Goal: Transaction & Acquisition: Download file/media

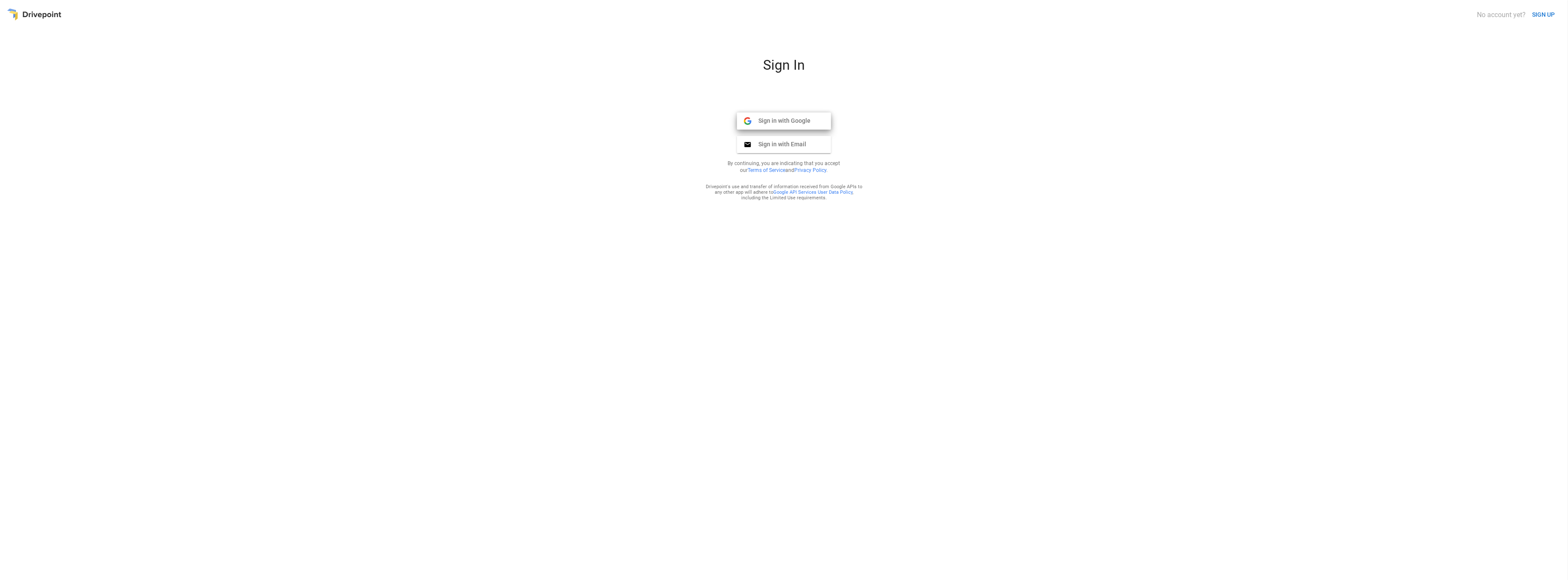
click at [764, 118] on span "Sign in with Google" at bounding box center [780, 120] width 59 height 7
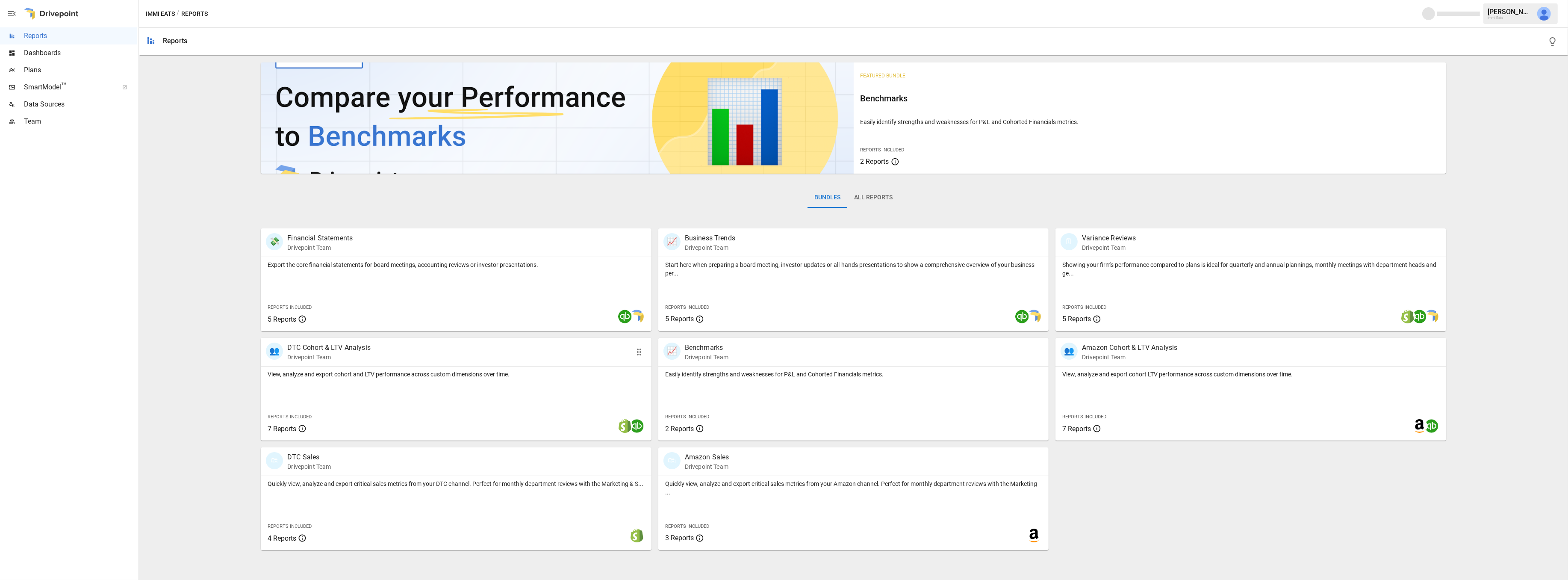
click at [357, 359] on p "Drivepoint Team" at bounding box center [329, 357] width 84 height 9
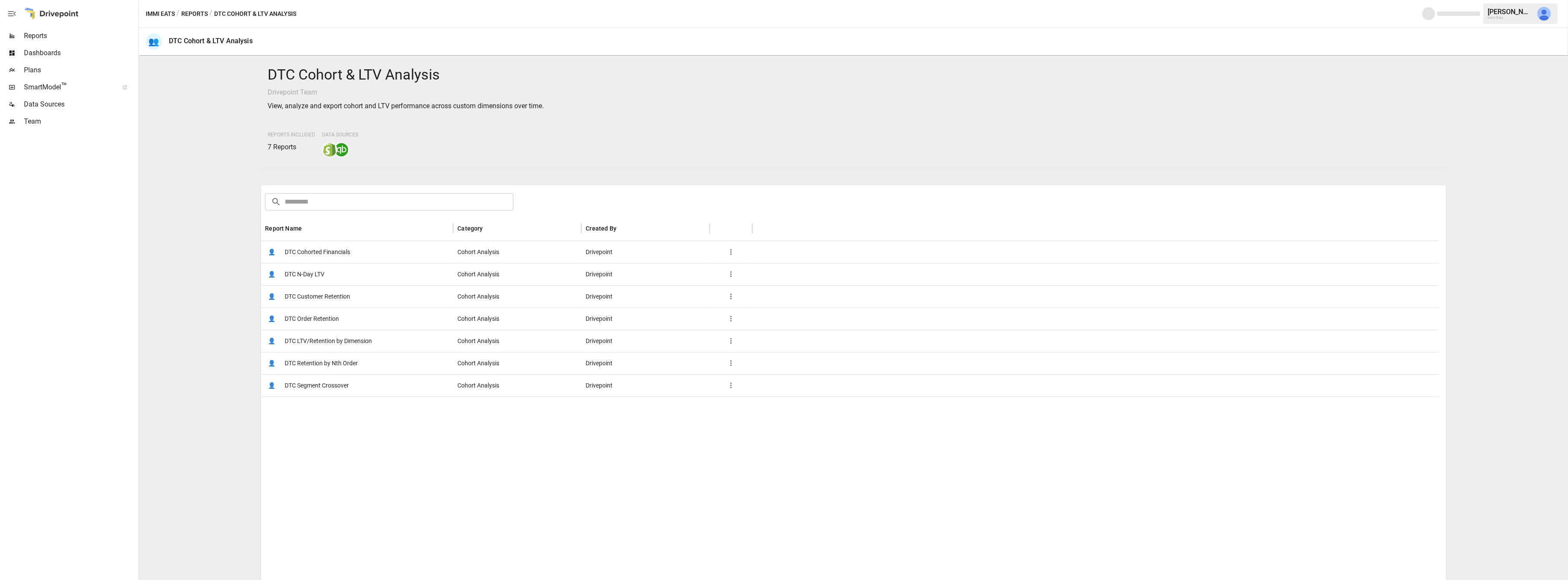
click at [327, 294] on span "DTC Customer Retention" at bounding box center [318, 296] width 66 height 22
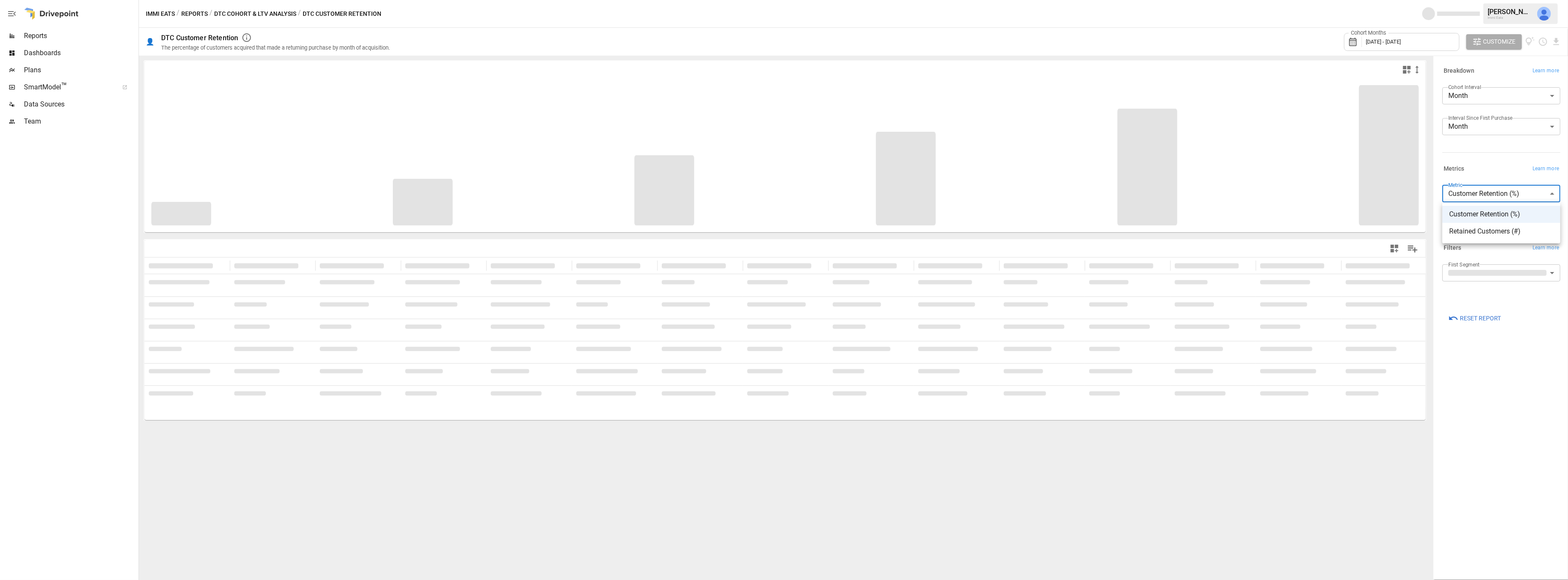
click at [1488, 0] on body "**********" at bounding box center [784, 0] width 1568 height 0
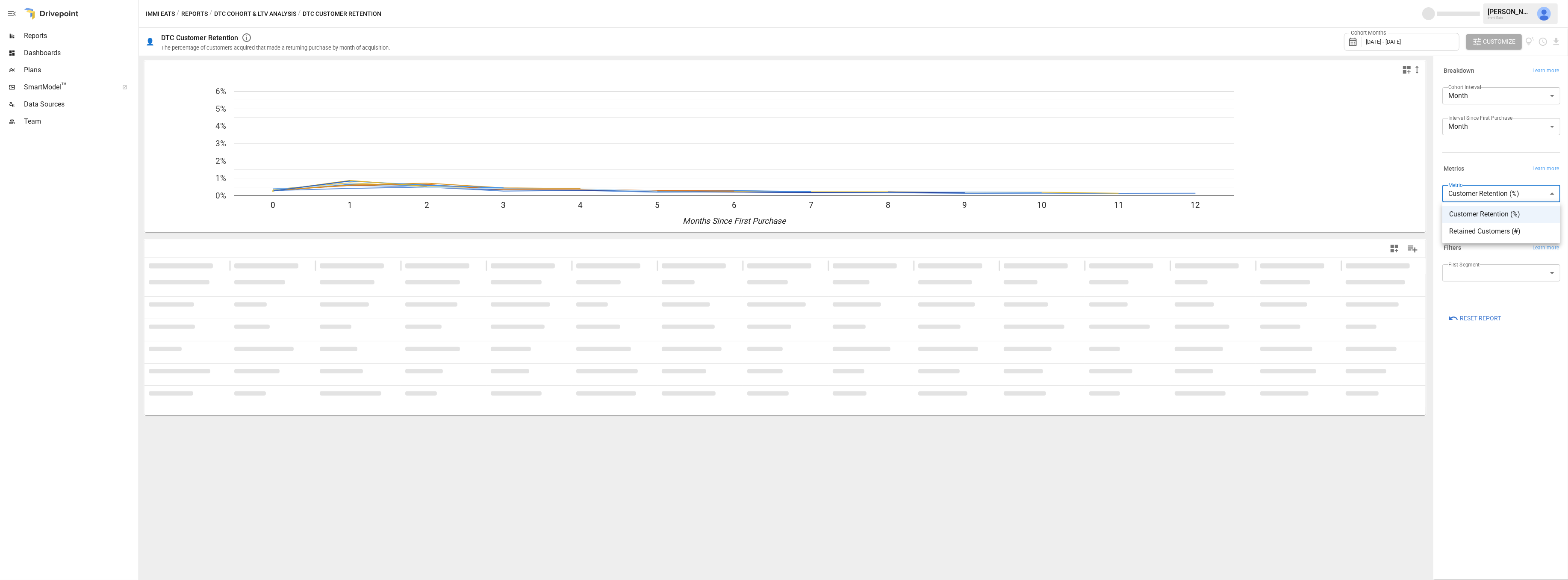
click at [1522, 368] on div at bounding box center [784, 290] width 1568 height 580
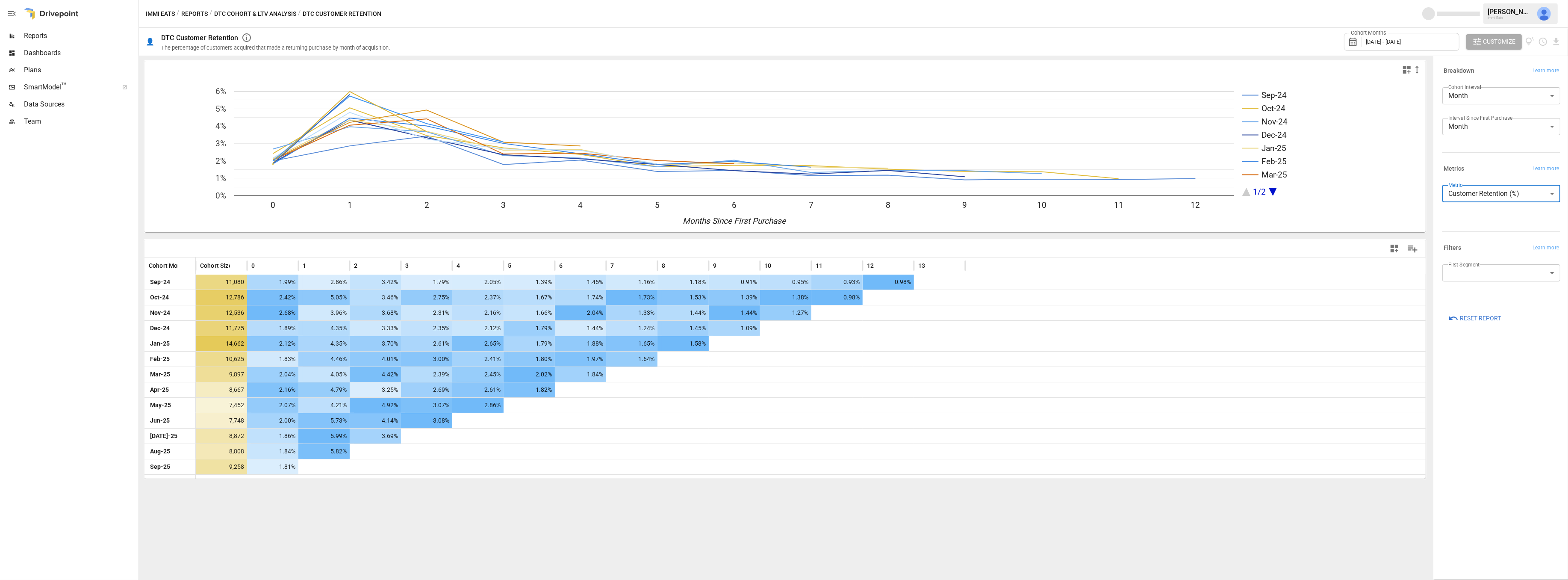
click at [1492, 0] on body "Reports Dashboards Plans SmartModel ™ Data Sources Team Immi Eats / Reports / D…" at bounding box center [784, 0] width 1568 height 0
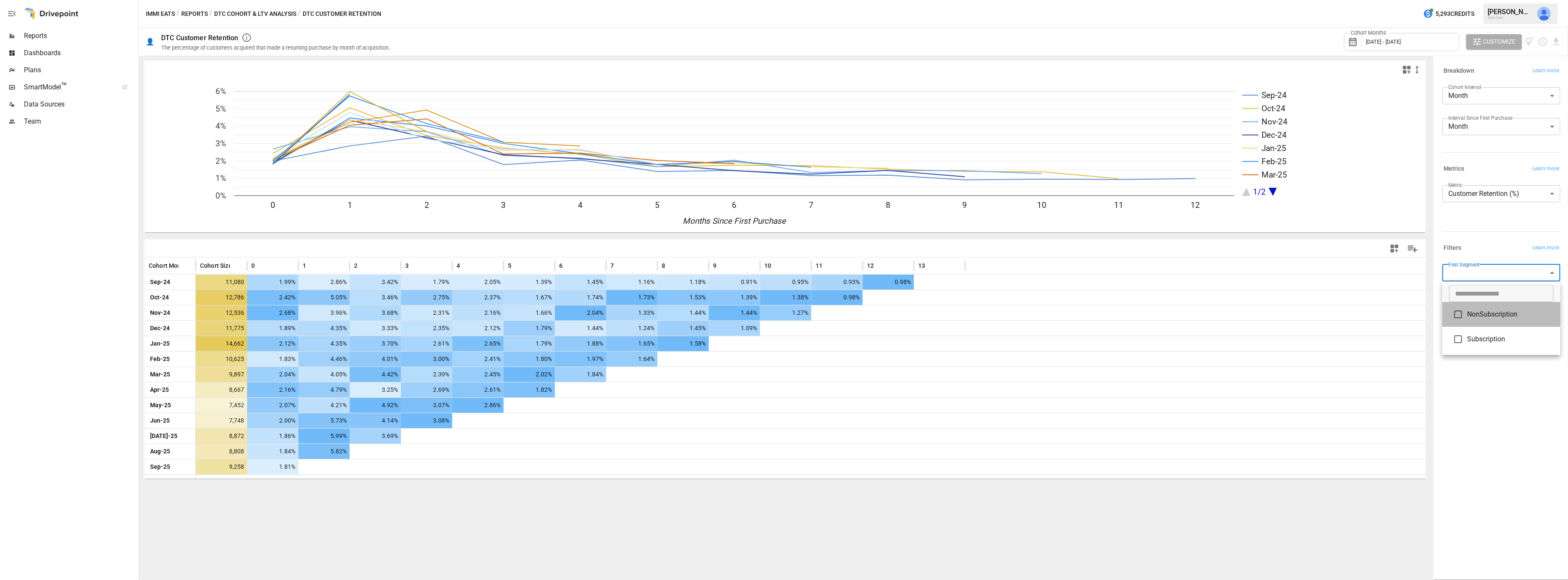
click at [1484, 314] on span "NonSubscription" at bounding box center [1510, 314] width 86 height 11
type input "**********"
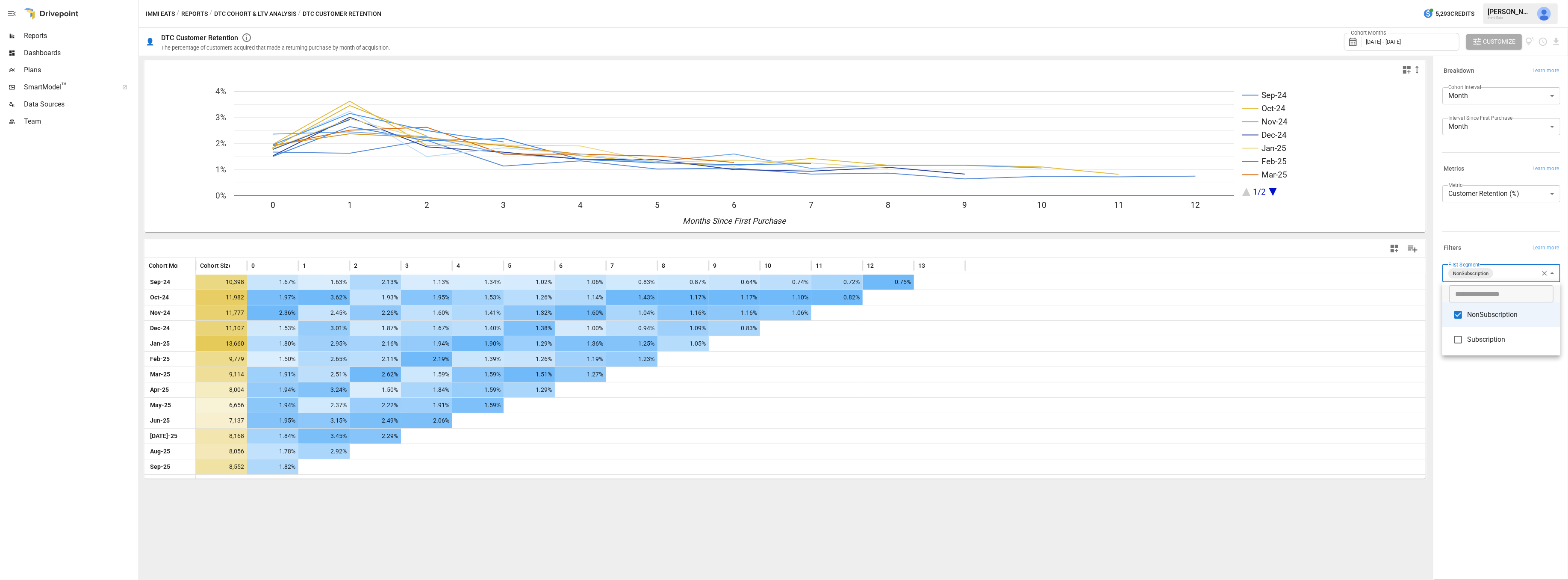
click at [1509, 448] on div at bounding box center [784, 290] width 1568 height 580
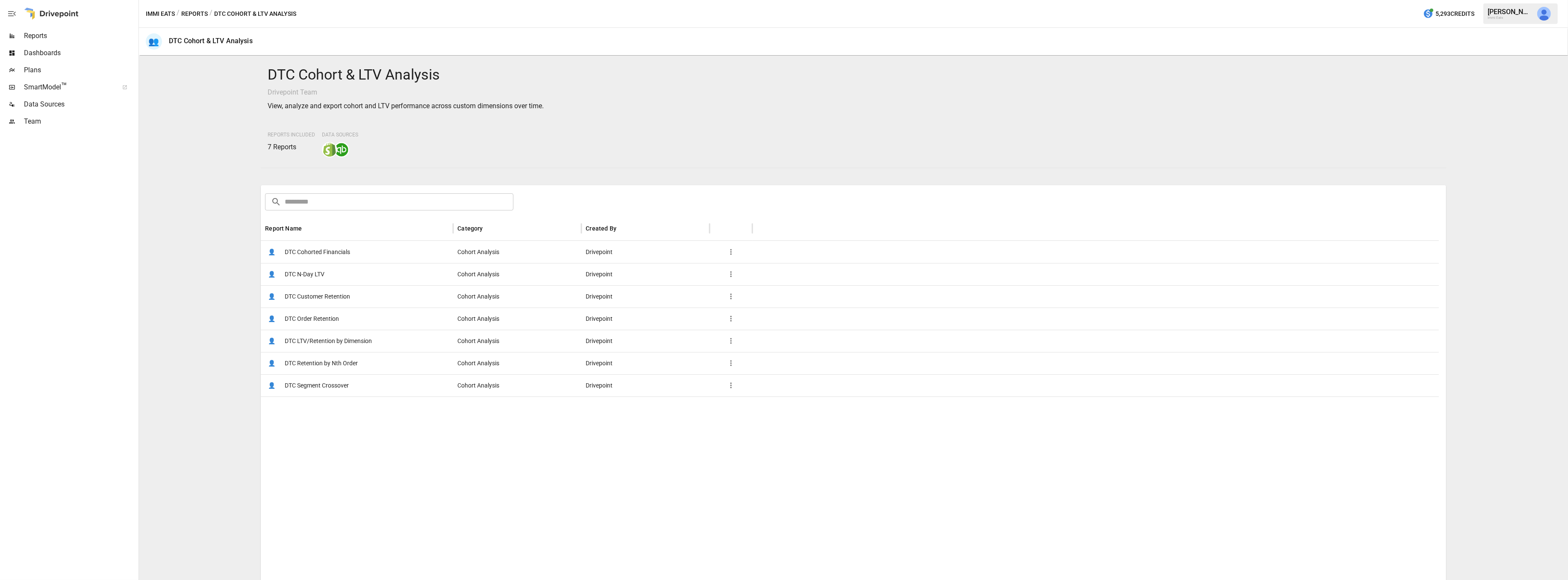
click at [329, 317] on span "DTC Order Retention" at bounding box center [312, 319] width 54 height 22
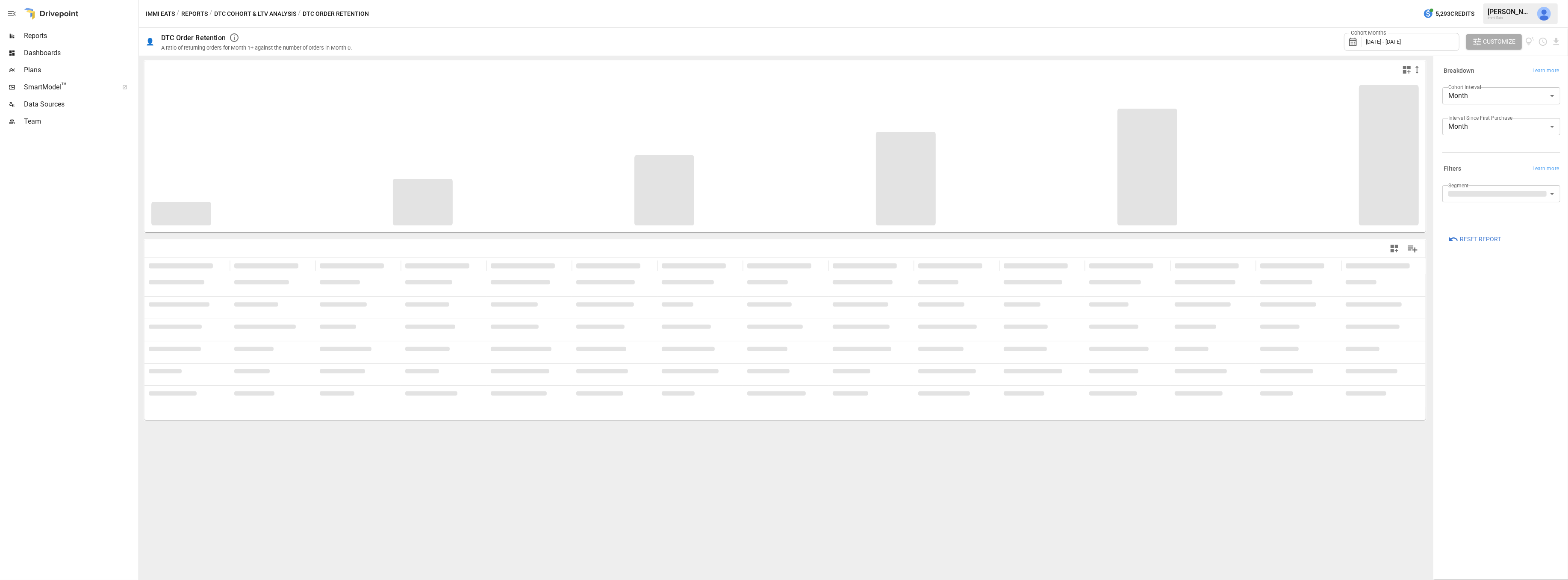
click at [1300, 37] on div "Cohort Months [DATE] - [DATE] Customize" at bounding box center [962, 42] width 1199 height 28
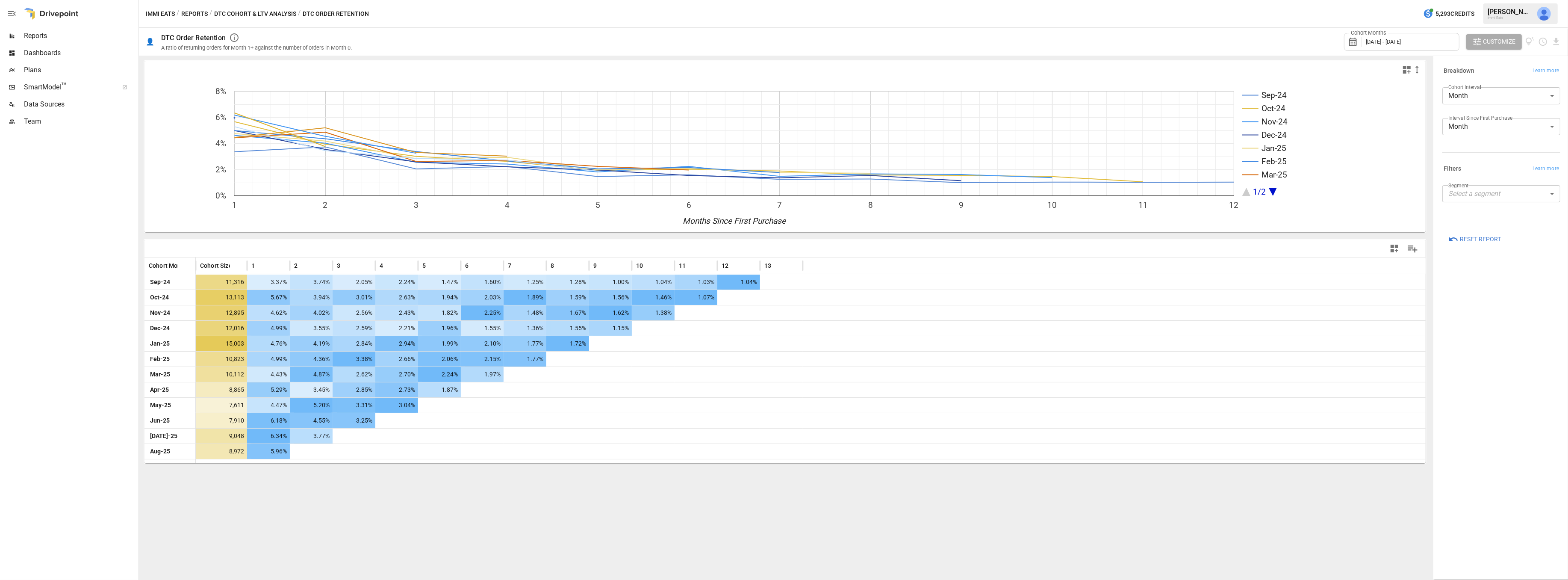
click at [1401, 41] on span "[DATE] - [DATE]" at bounding box center [1383, 42] width 35 height 6
click at [1370, 81] on icon "button" at bounding box center [1368, 81] width 7 height 7
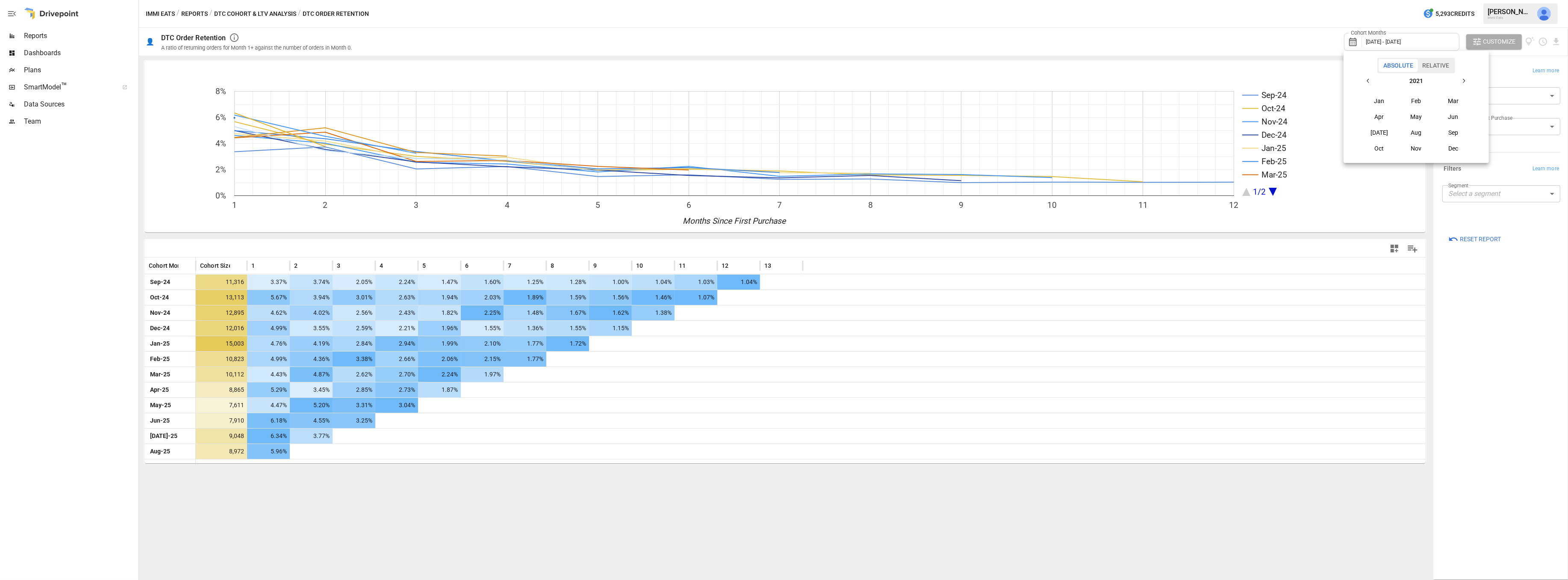
click at [1370, 81] on icon "button" at bounding box center [1368, 81] width 7 height 7
click at [1462, 78] on icon "button" at bounding box center [1463, 81] width 7 height 7
click at [1367, 79] on icon "button" at bounding box center [1368, 81] width 7 height 7
click at [1376, 99] on button "Jan" at bounding box center [1379, 100] width 37 height 15
click at [1463, 78] on icon "button" at bounding box center [1463, 81] width 7 height 7
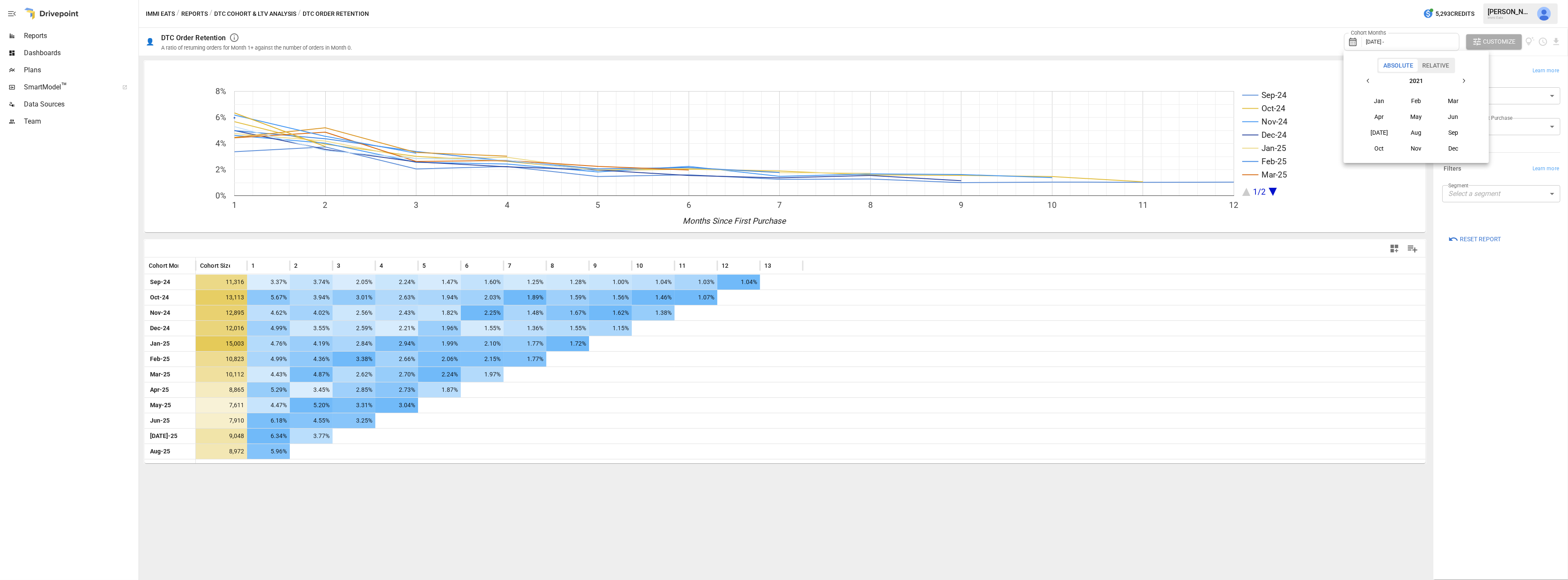
click at [1463, 78] on icon "button" at bounding box center [1463, 81] width 7 height 7
click at [1464, 79] on icon "button" at bounding box center [1463, 81] width 7 height 7
click at [1464, 79] on icon "button" at bounding box center [1463, 81] width 7 height 7
click at [1379, 148] on button "Oct" at bounding box center [1379, 148] width 37 height 15
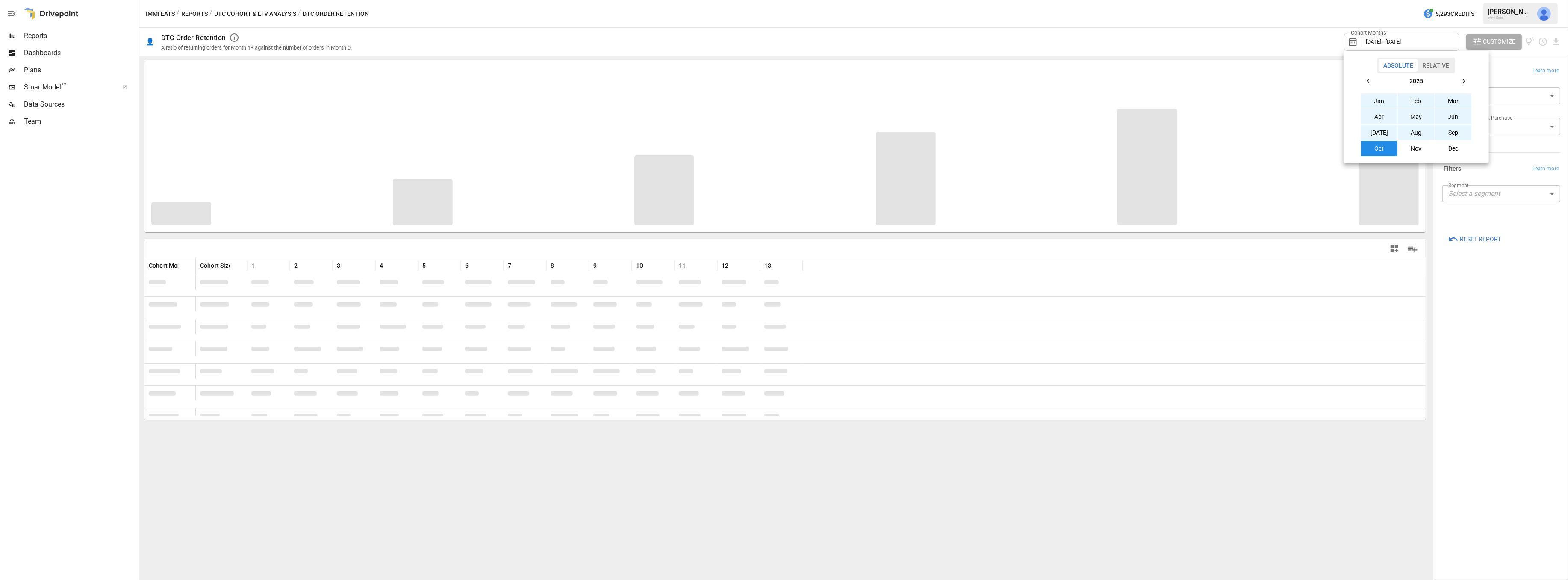
click at [1517, 292] on div at bounding box center [784, 290] width 1568 height 580
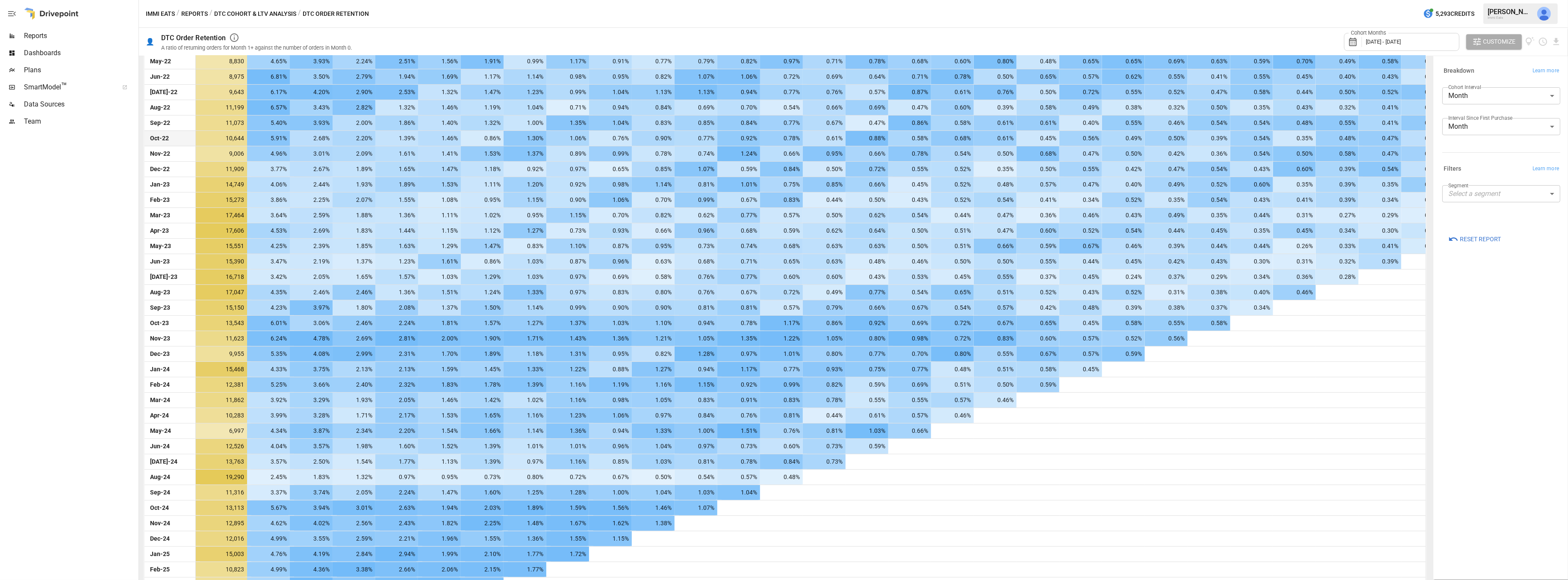
scroll to position [615, 0]
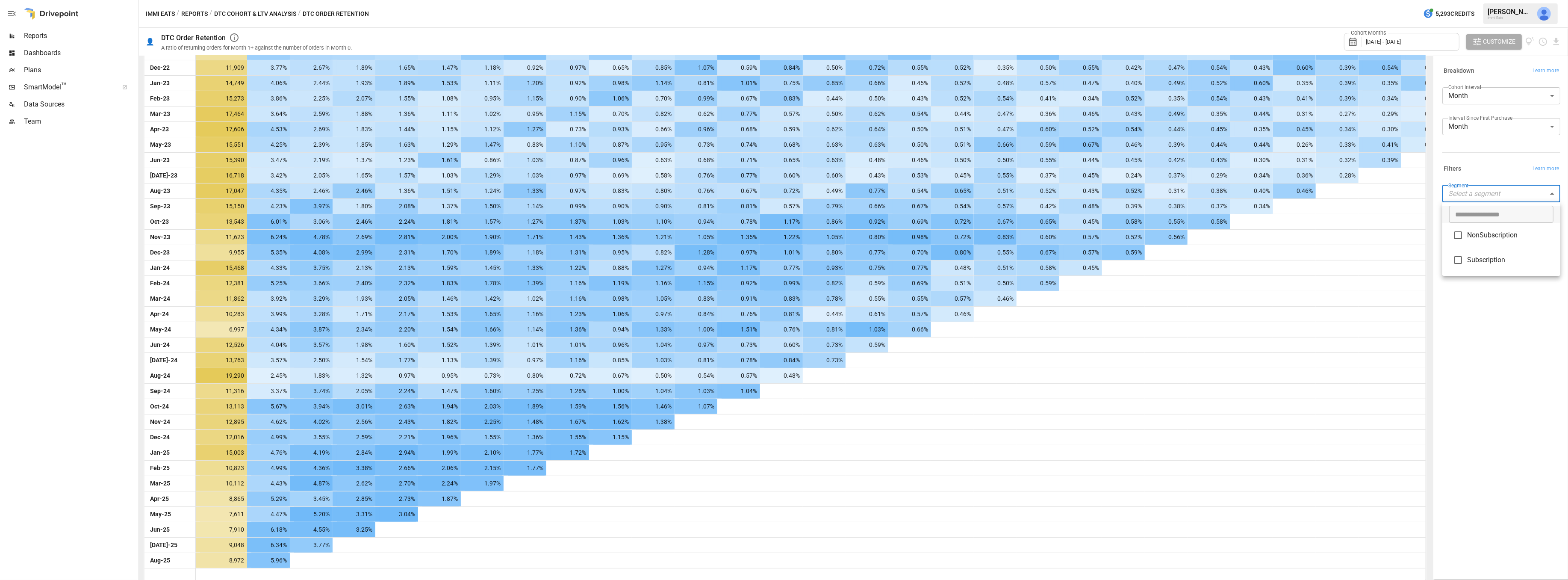
click at [1505, 0] on body "Reports Dashboards Plans SmartModel ™ Data Sources Team Immi Eats / Reports / D…" at bounding box center [784, 0] width 1568 height 0
click at [1488, 235] on span "NonSubscription" at bounding box center [1510, 235] width 86 height 11
type input "**********"
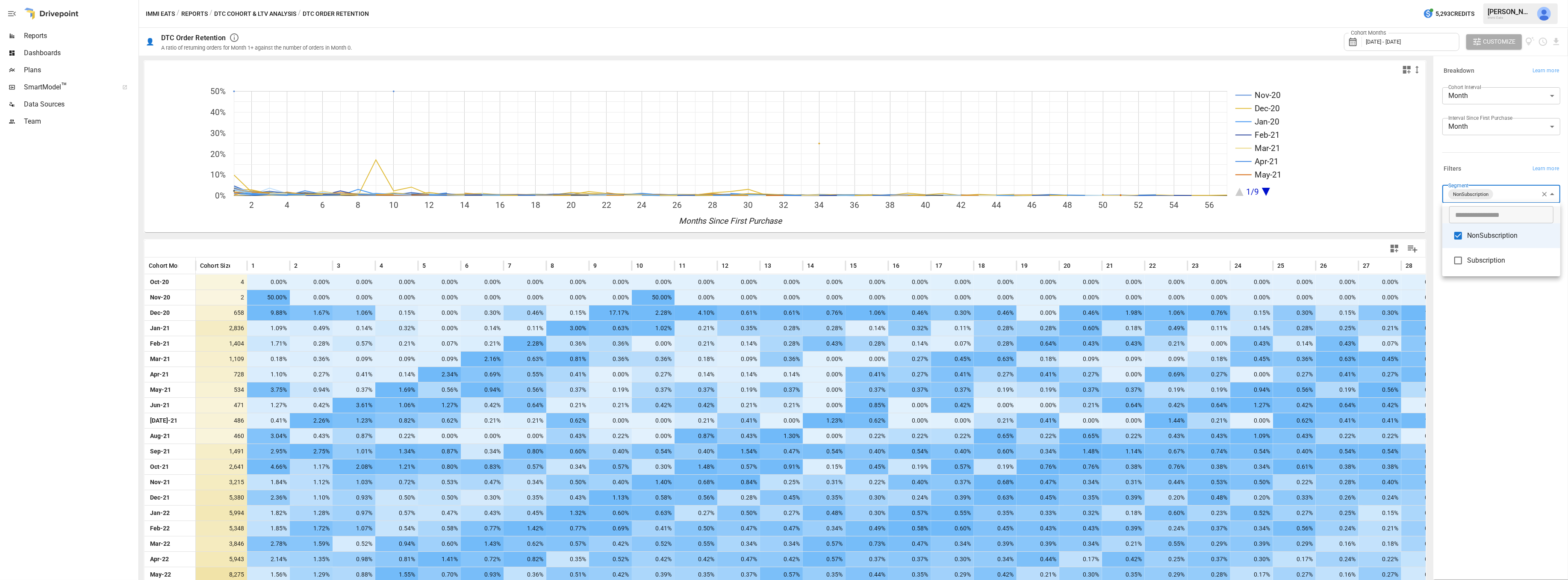
click at [1506, 328] on div at bounding box center [784, 290] width 1568 height 580
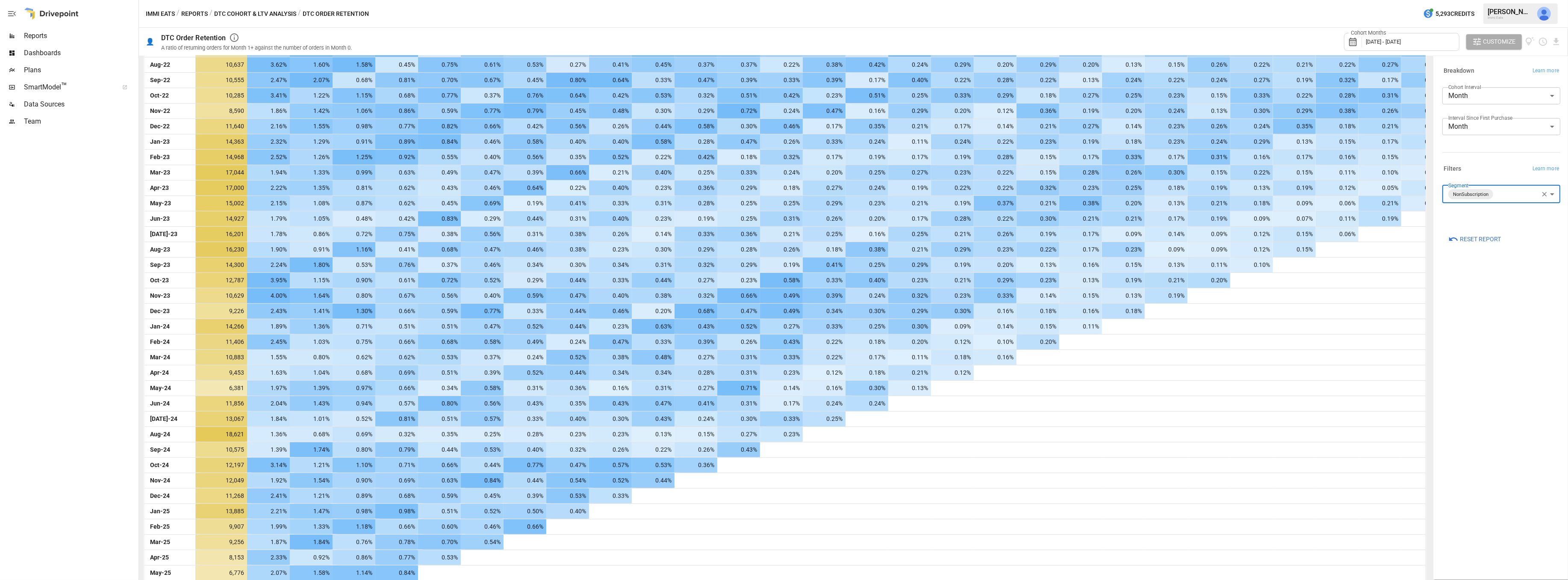
scroll to position [615, 0]
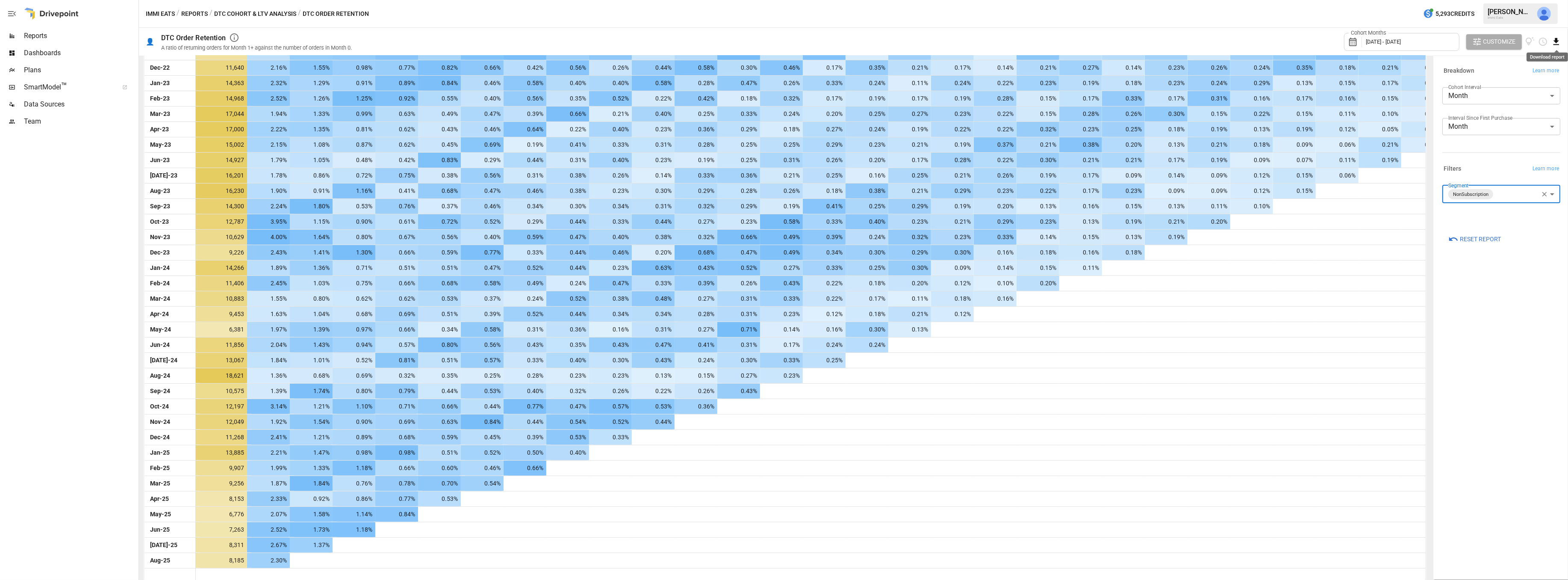
click at [1558, 44] on icon "Download report" at bounding box center [1556, 41] width 6 height 7
click at [1542, 71] on li "Download as CSV" at bounding box center [1528, 76] width 68 height 17
click at [1446, 389] on div "**********" at bounding box center [1501, 318] width 132 height 519
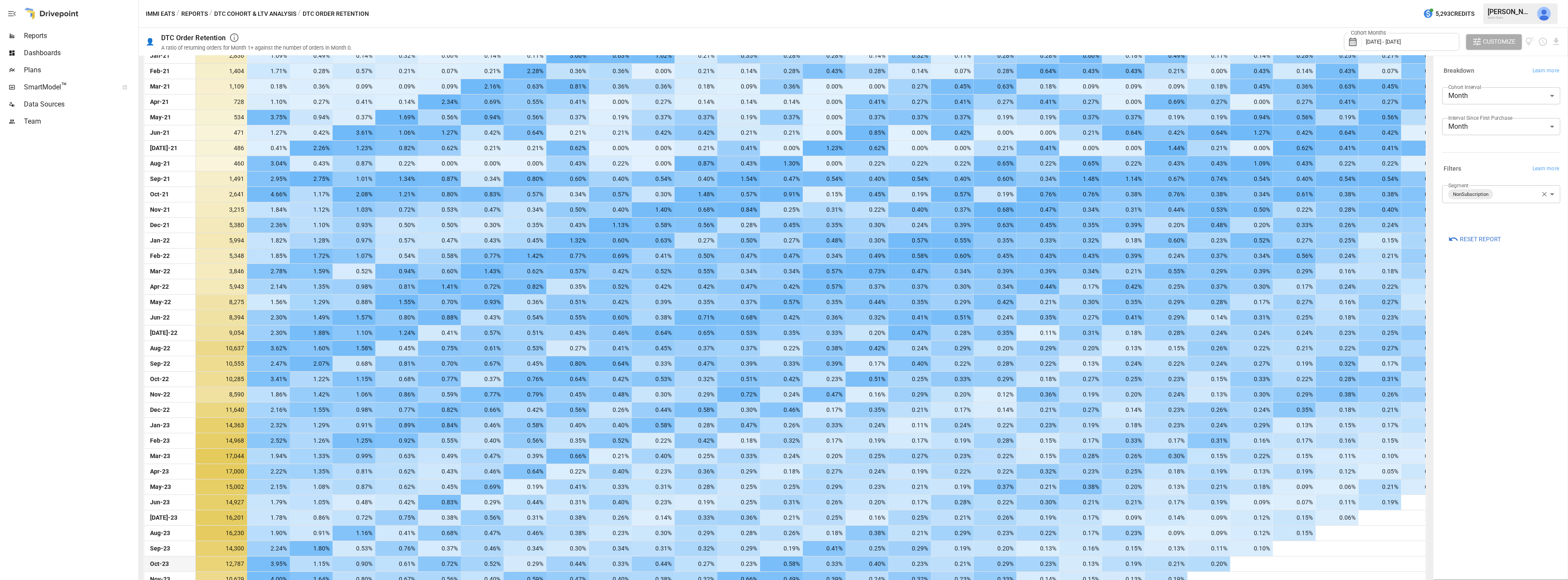
scroll to position [0, 0]
